Goal: Task Accomplishment & Management: Manage account settings

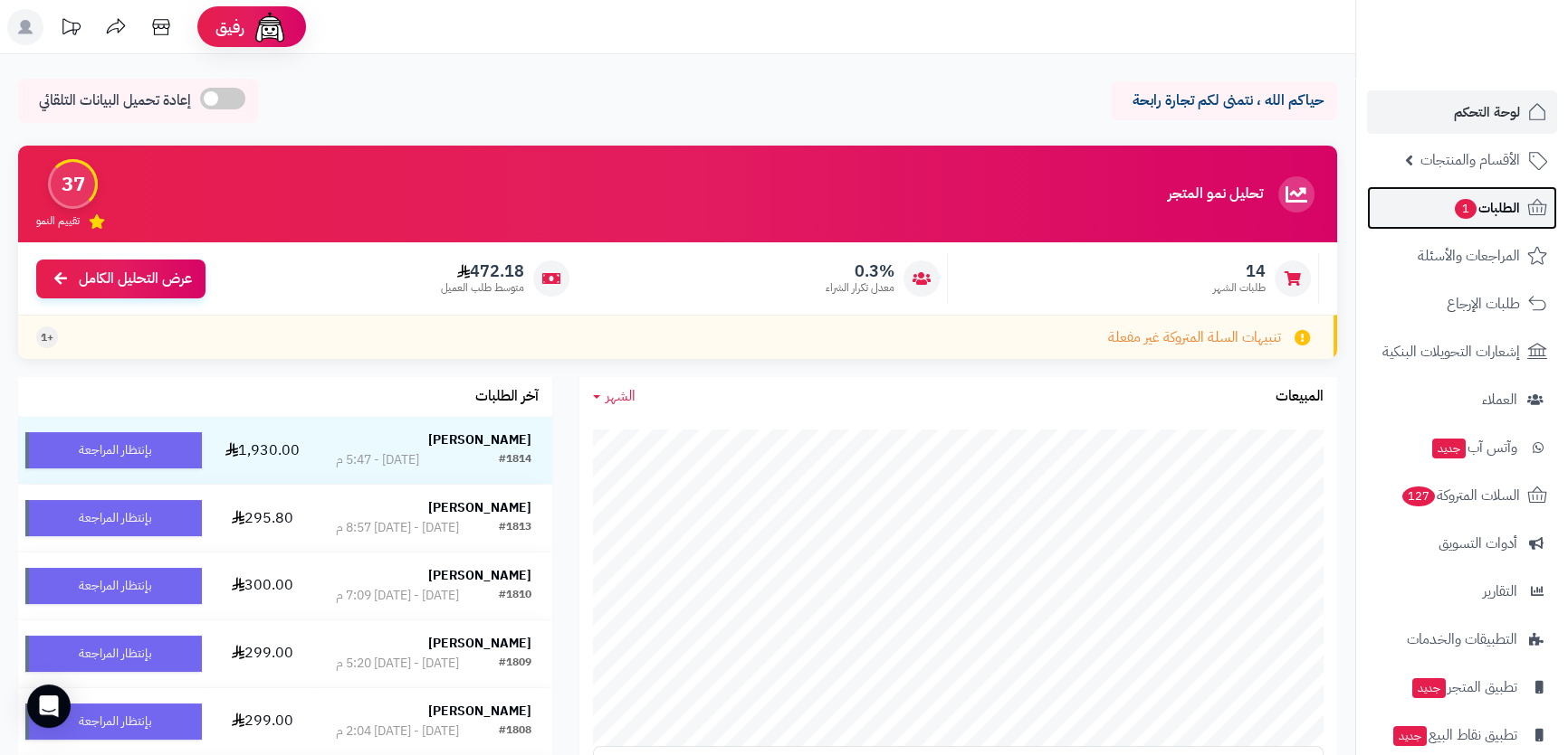
click at [1424, 203] on link "الطلبات 1" at bounding box center [1461, 207] width 190 height 43
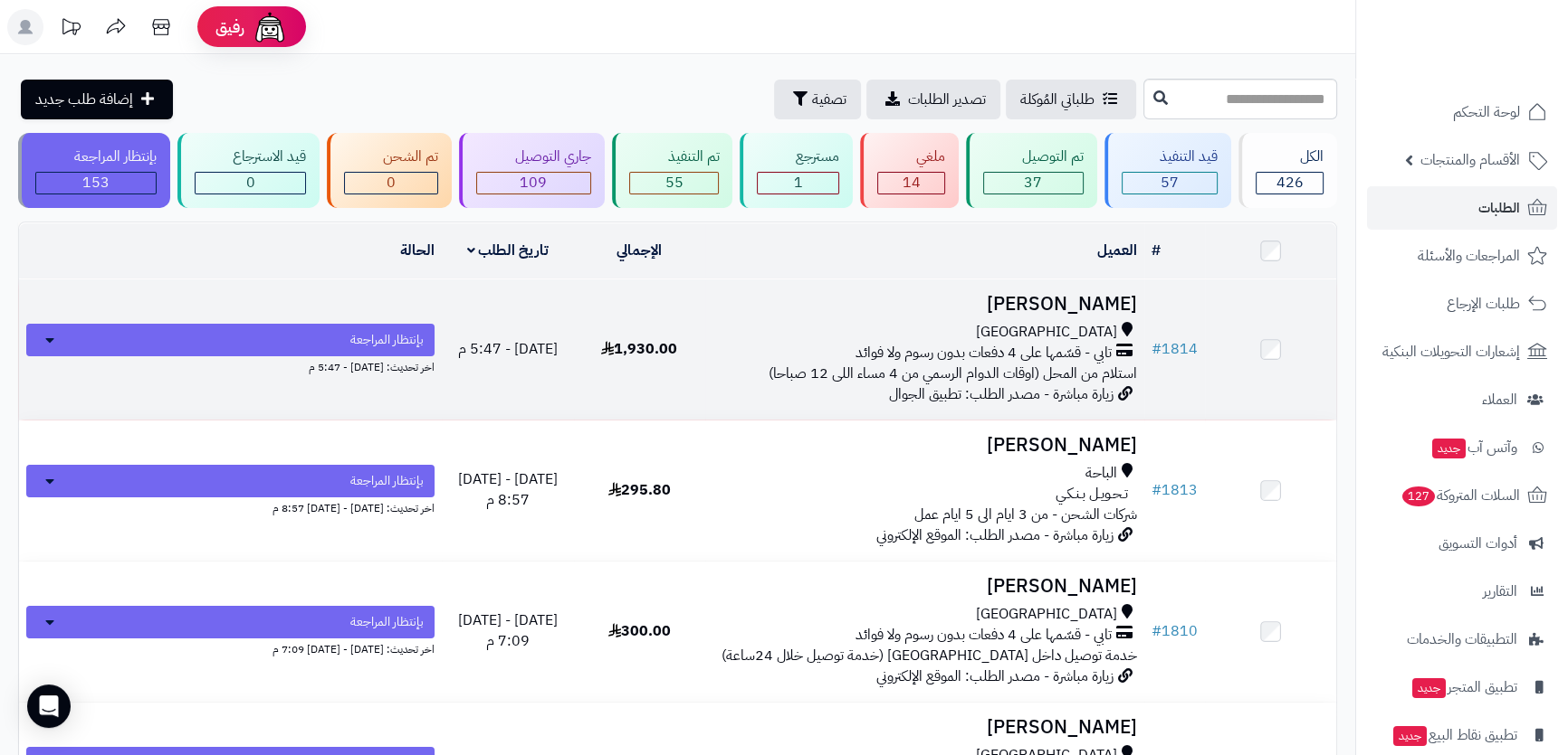
click at [1016, 325] on div "[GEOGRAPHIC_DATA]" at bounding box center [925, 333] width 425 height 21
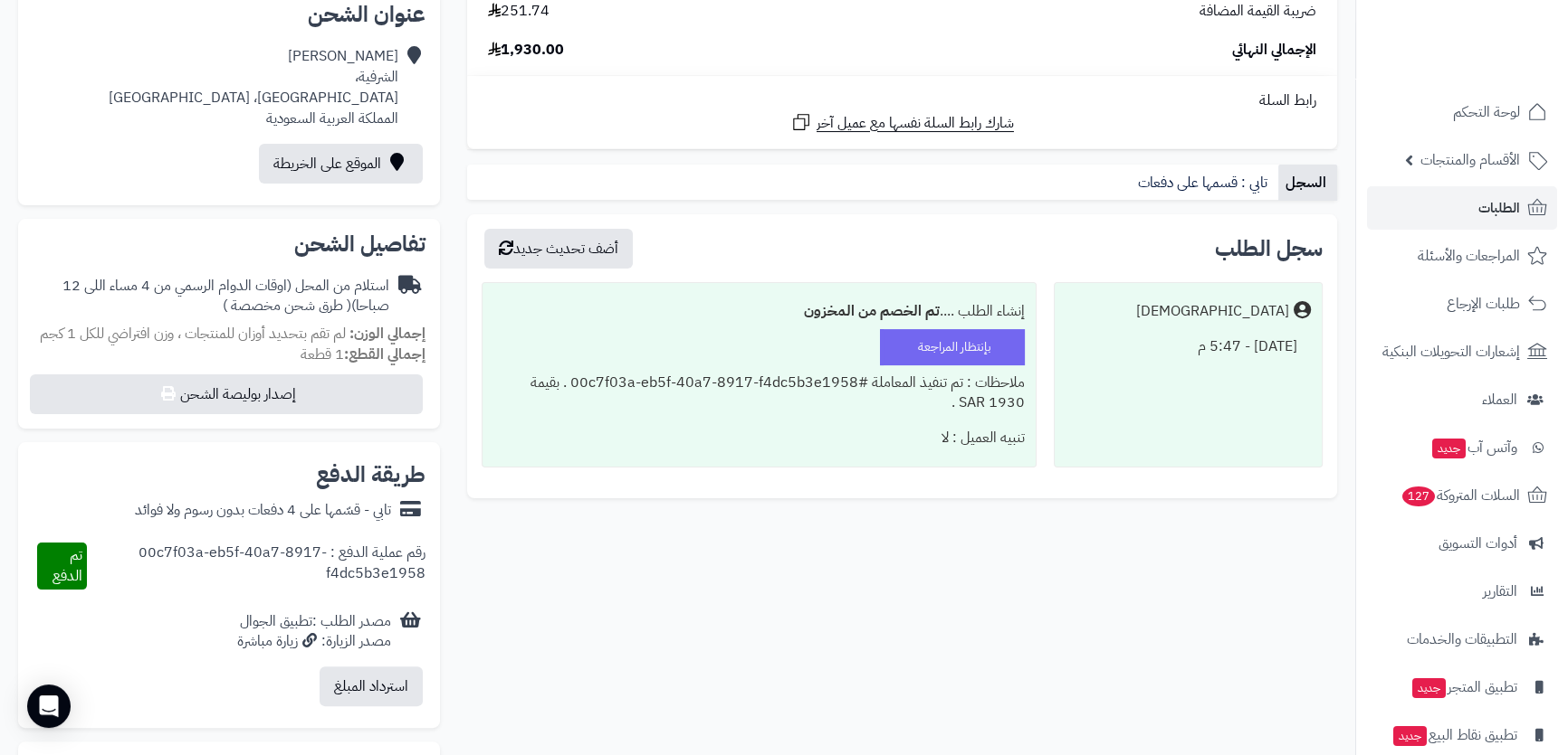
scroll to position [163, 0]
